Goal: Find specific page/section: Find specific page/section

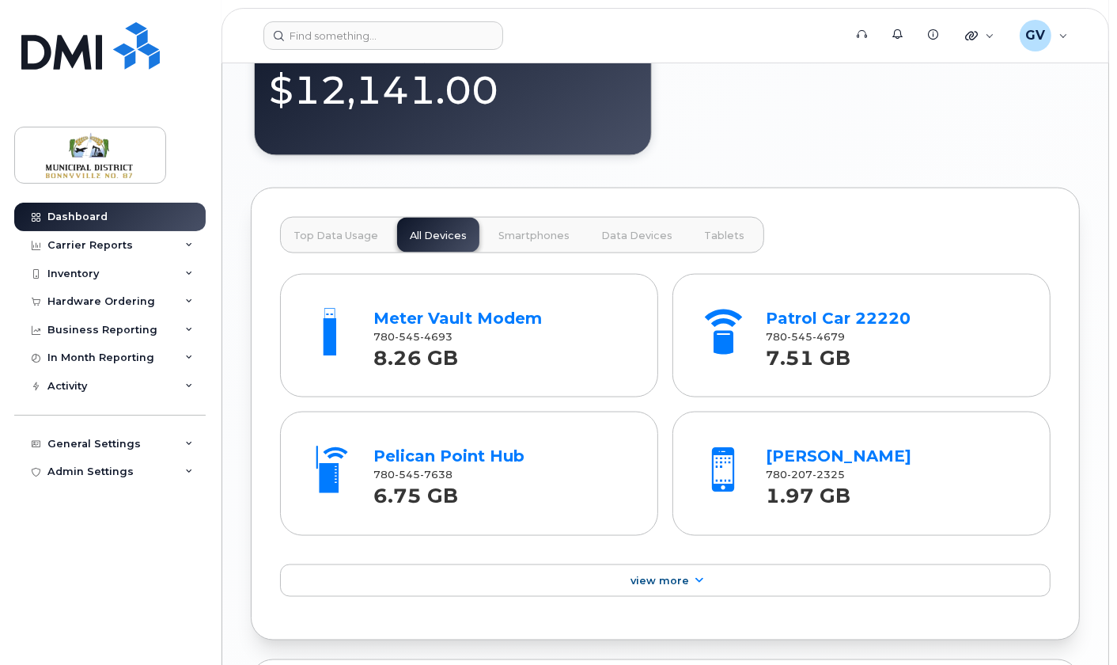
scroll to position [1904, 0]
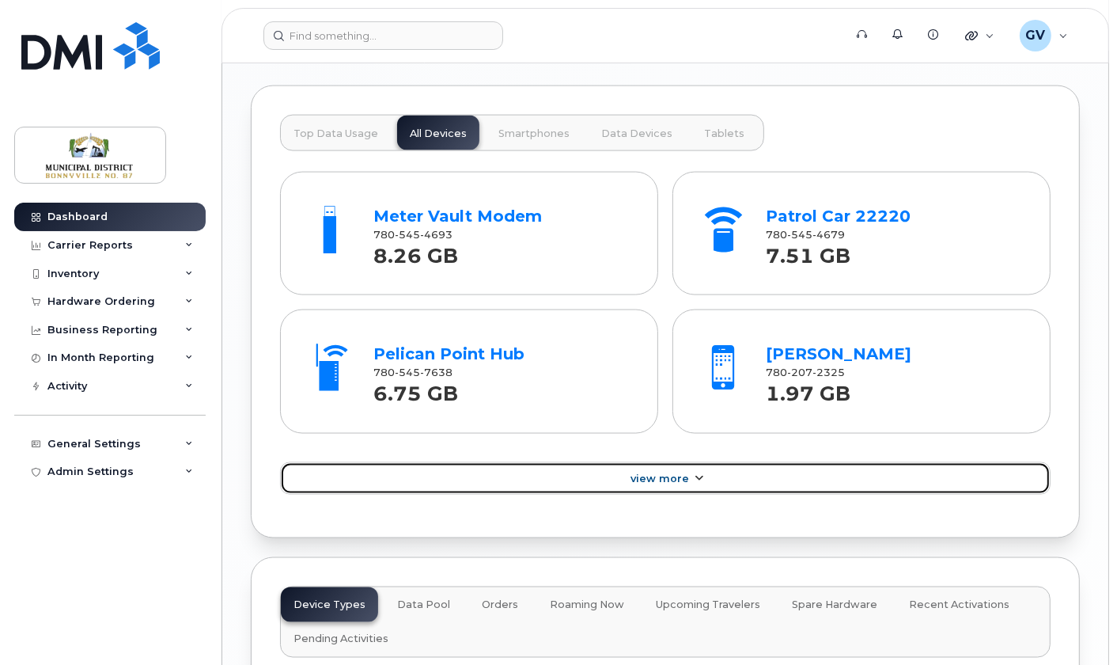
click at [667, 484] on span "View More" at bounding box center [660, 478] width 59 height 12
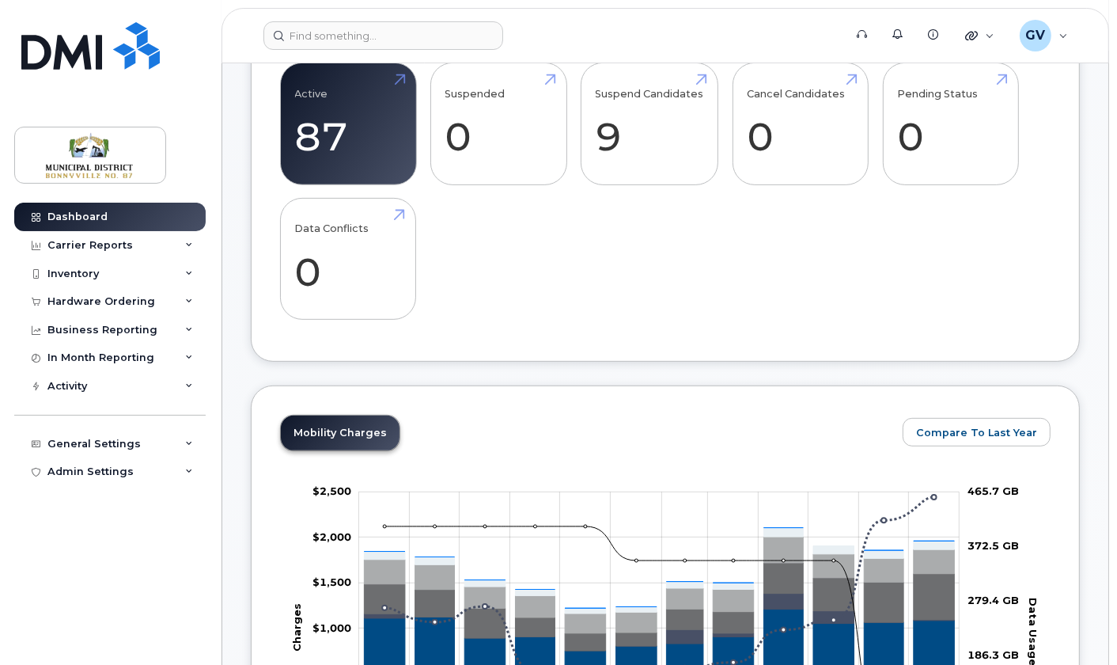
scroll to position [0, 0]
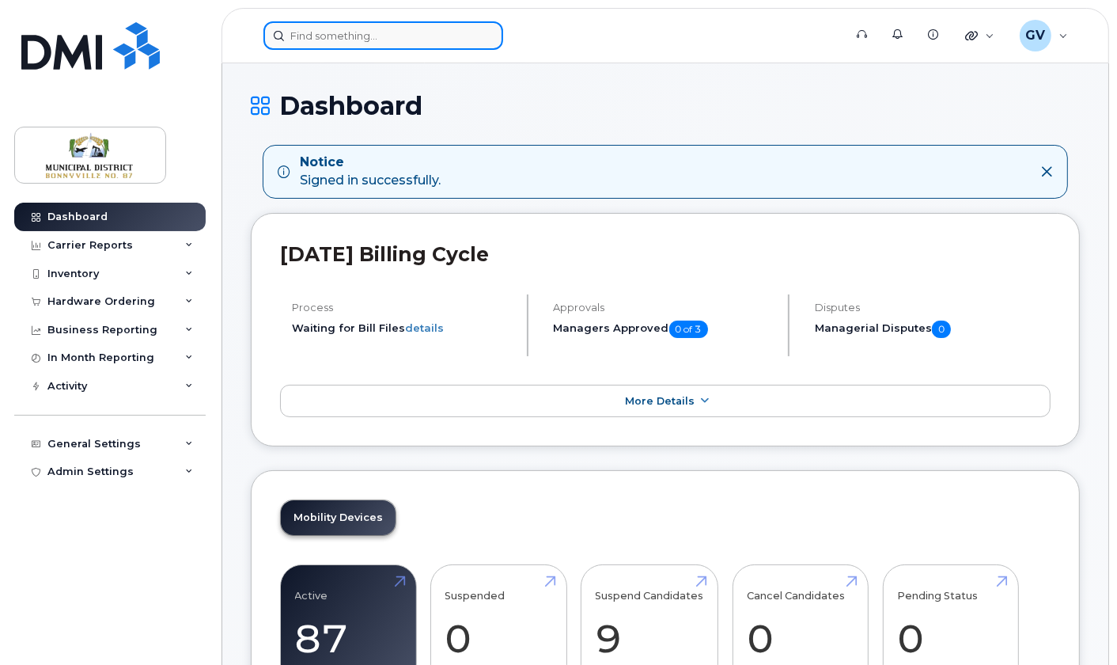
click at [371, 31] on input at bounding box center [383, 35] width 240 height 28
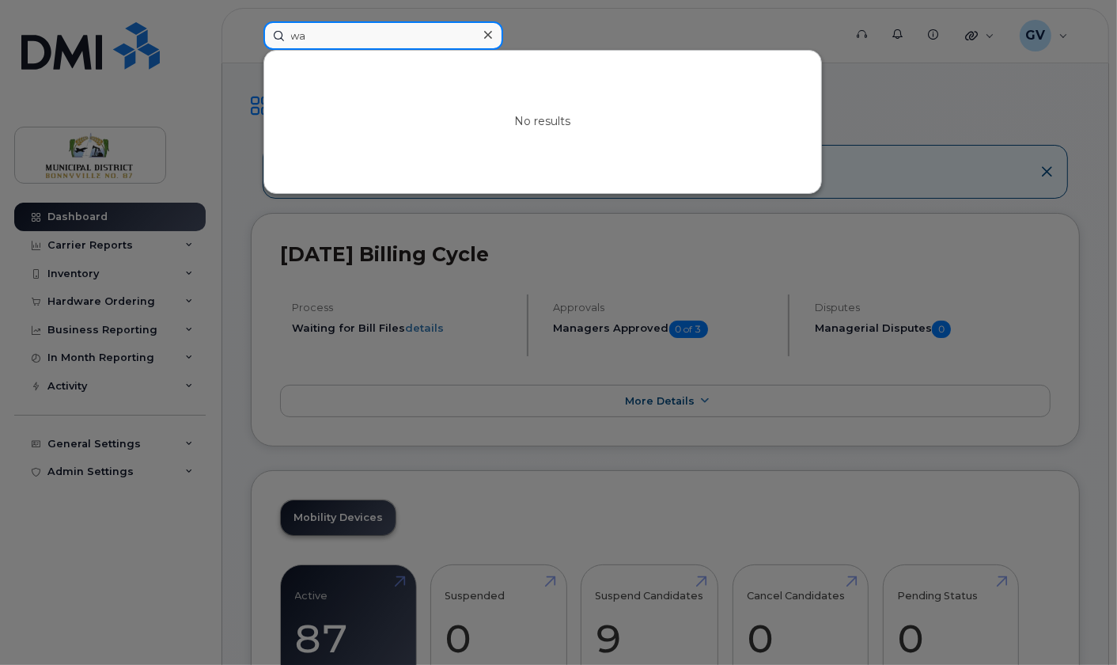
type input "w"
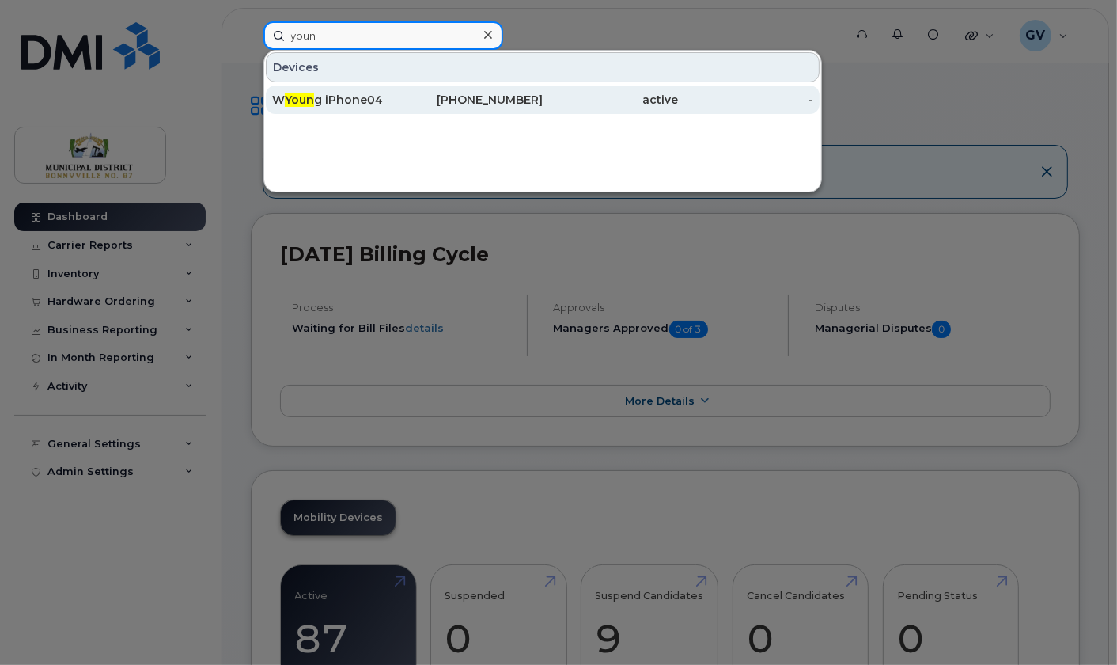
type input "youn"
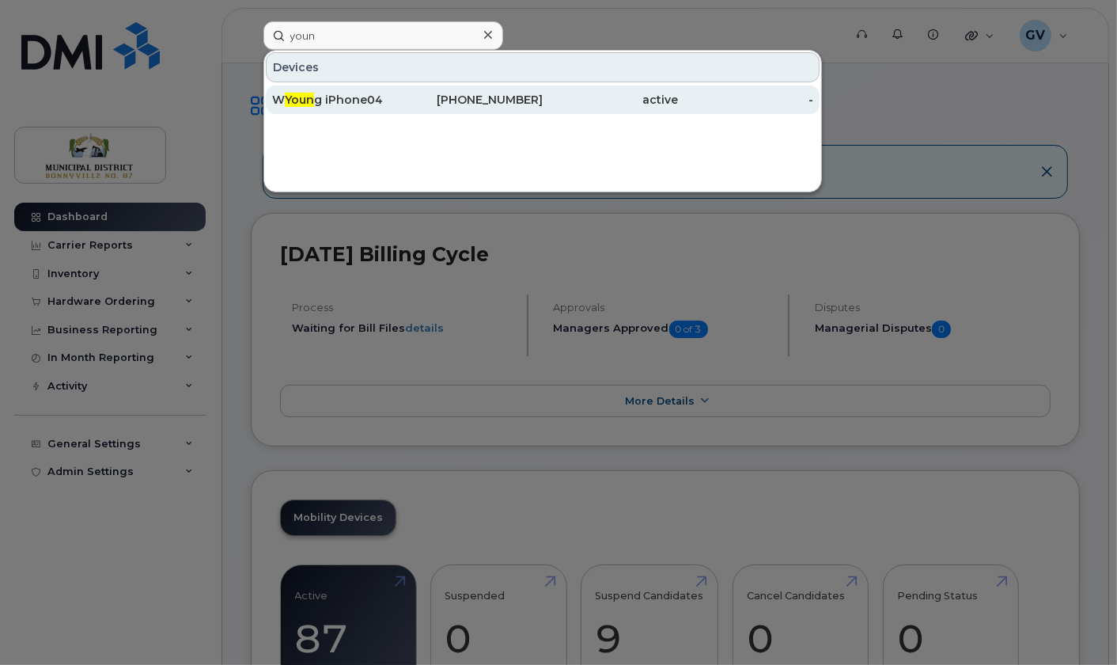
click at [339, 103] on div "W Youn g iPhone04" at bounding box center [339, 100] width 135 height 16
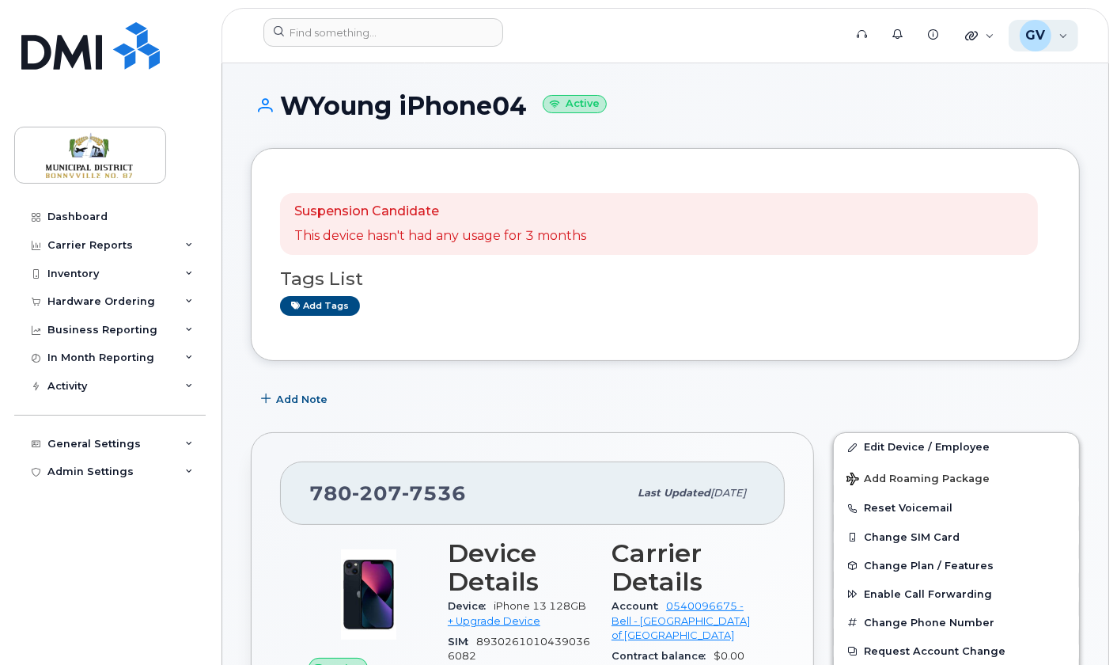
click at [1063, 38] on div "GV [PERSON_NAME] Wireless Admin" at bounding box center [1044, 36] width 70 height 32
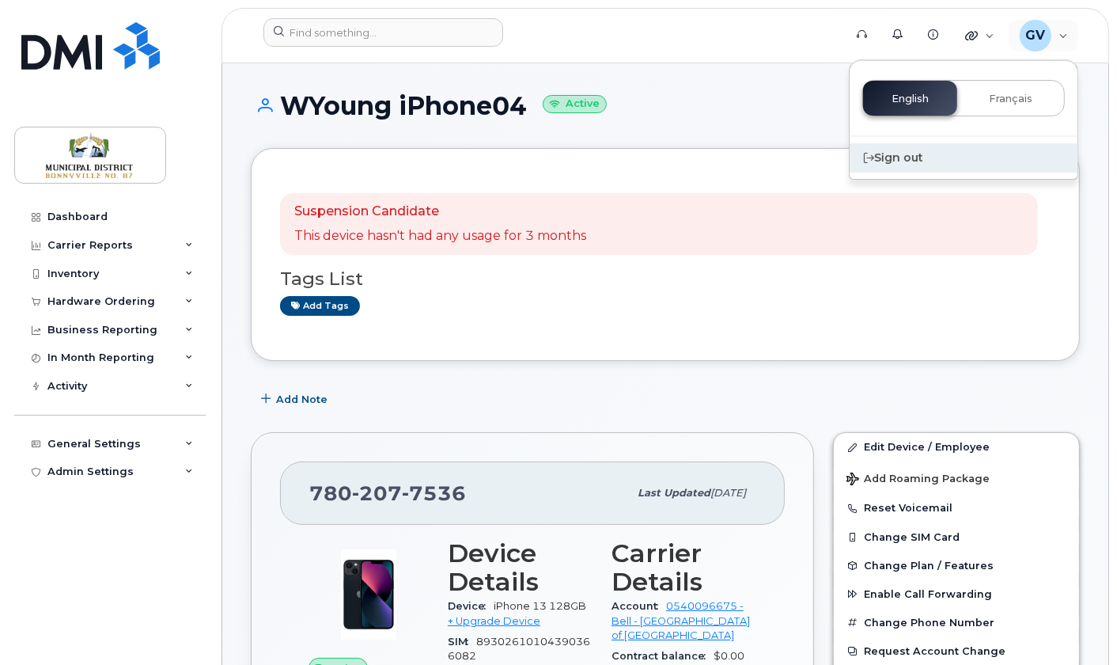
click at [901, 146] on div "Sign out" at bounding box center [964, 157] width 228 height 29
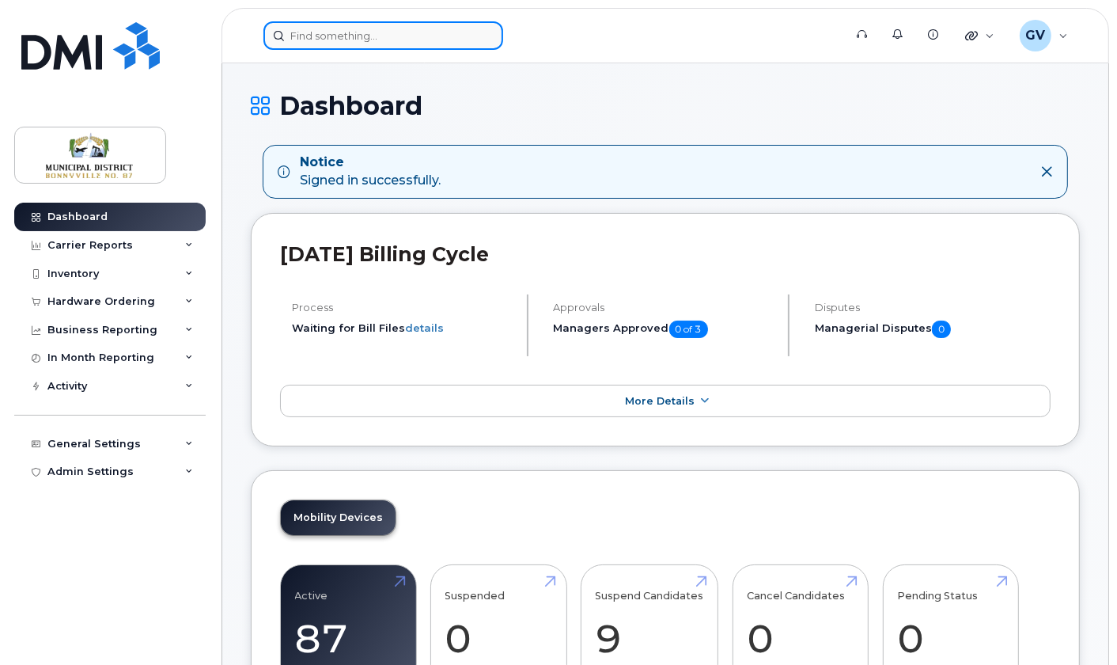
click at [415, 44] on input at bounding box center [383, 35] width 240 height 28
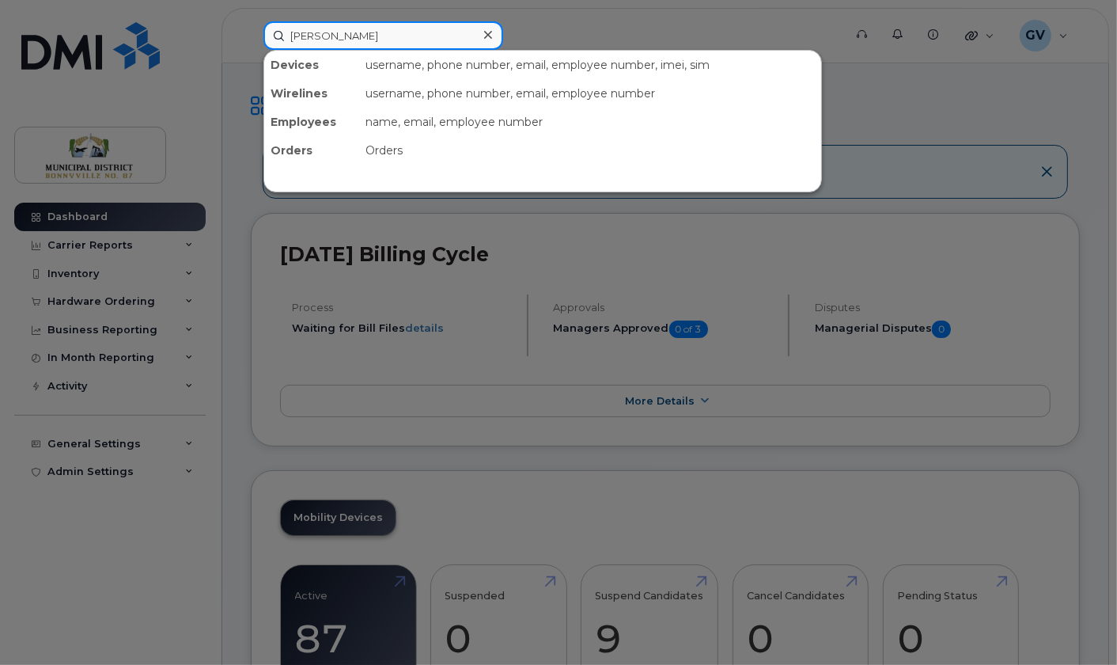
type input "michael"
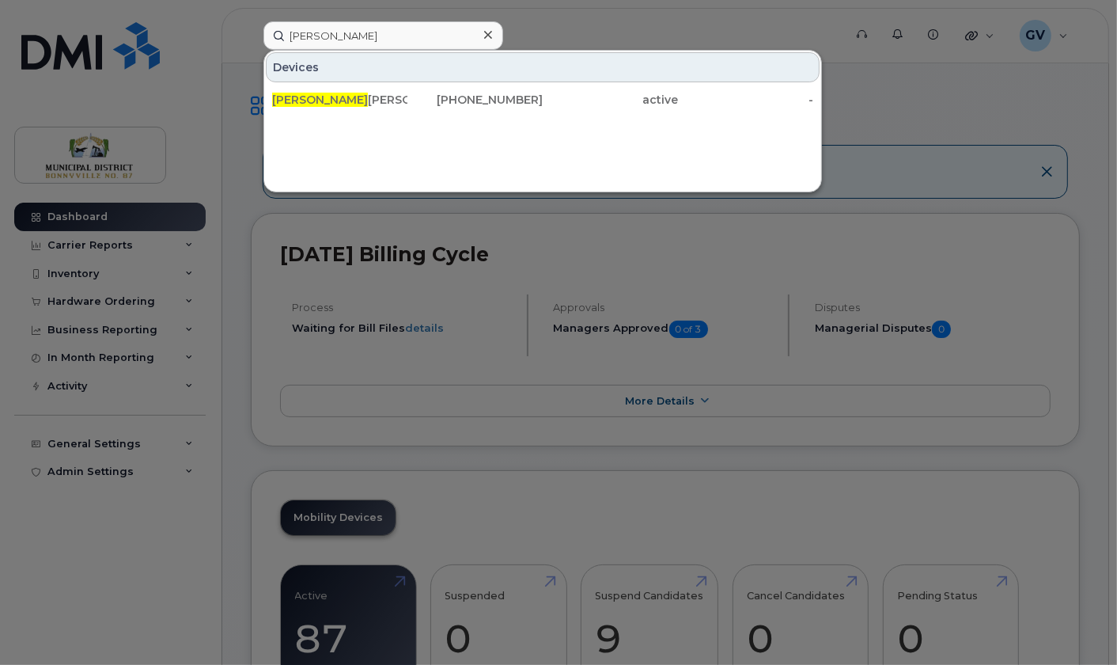
click at [903, 112] on div at bounding box center [558, 332] width 1117 height 665
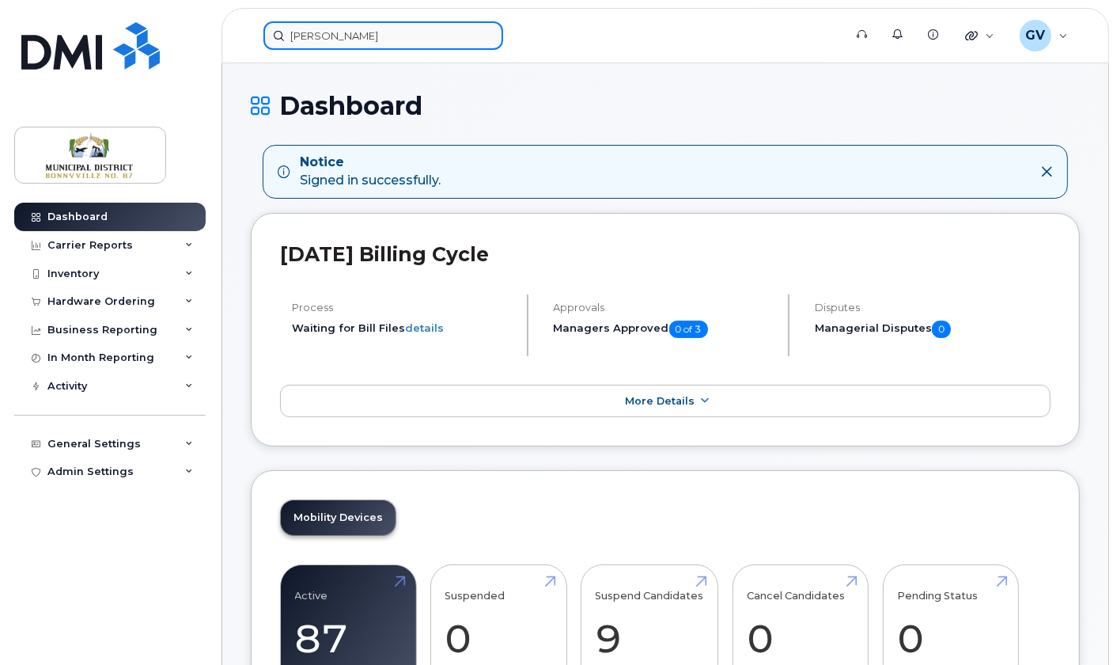
click at [406, 41] on input "michael" at bounding box center [383, 35] width 240 height 28
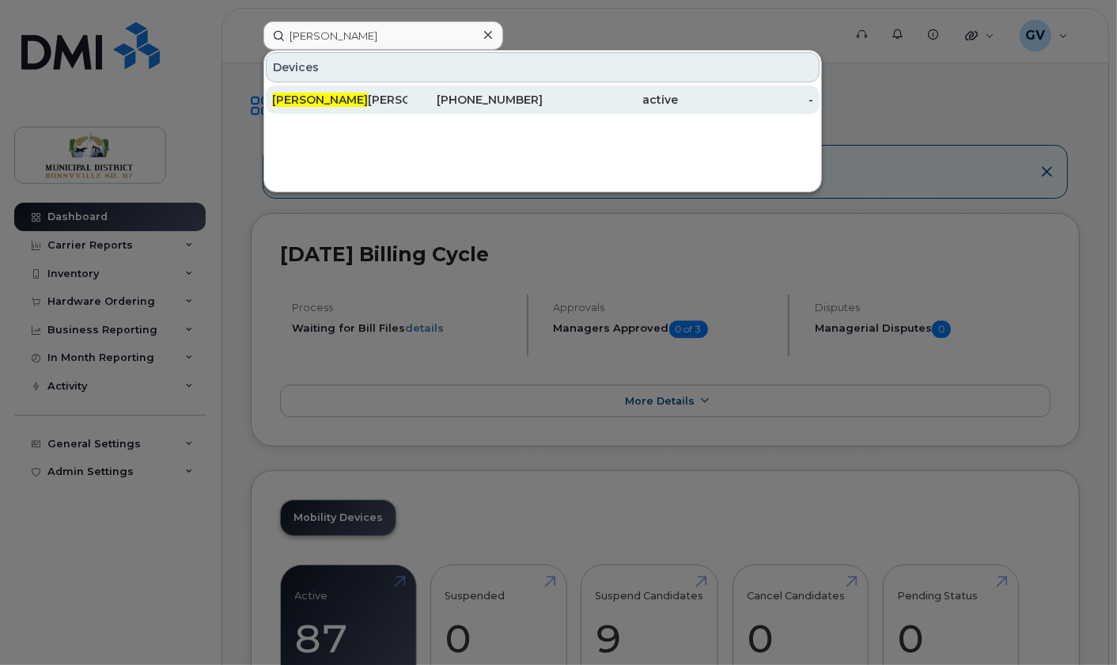
click at [336, 93] on div "Michael Carlascio" at bounding box center [339, 100] width 135 height 16
